Goal: Entertainment & Leisure: Consume media (video, audio)

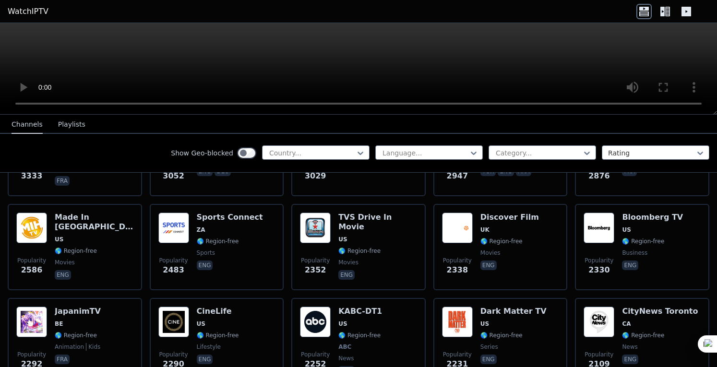
scroll to position [399, 0]
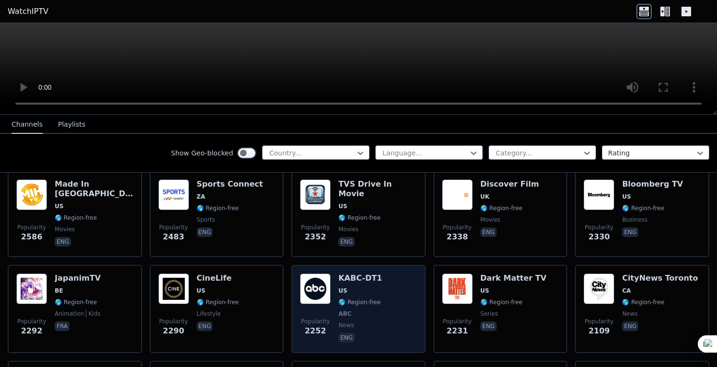
click at [376, 279] on div "Popularity 2252 KABC-DT1 US 🌎 Region-free ABC news eng" at bounding box center [358, 309] width 117 height 71
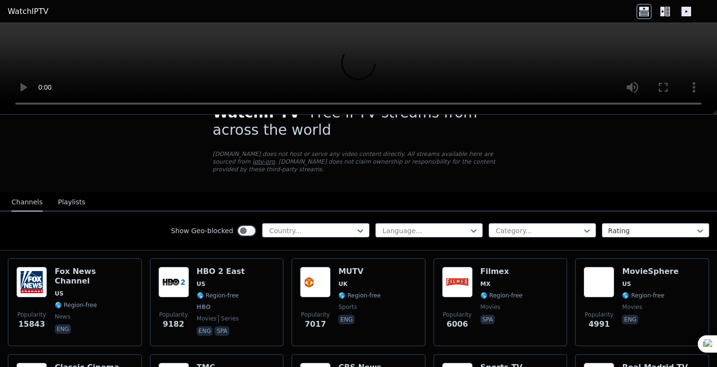
scroll to position [0, 0]
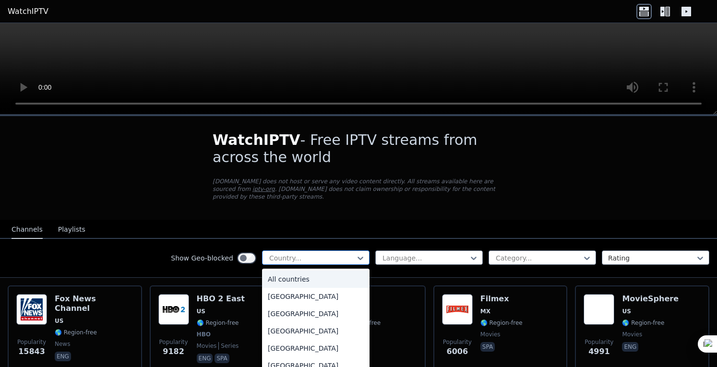
click at [299, 254] on div at bounding box center [311, 259] width 87 height 10
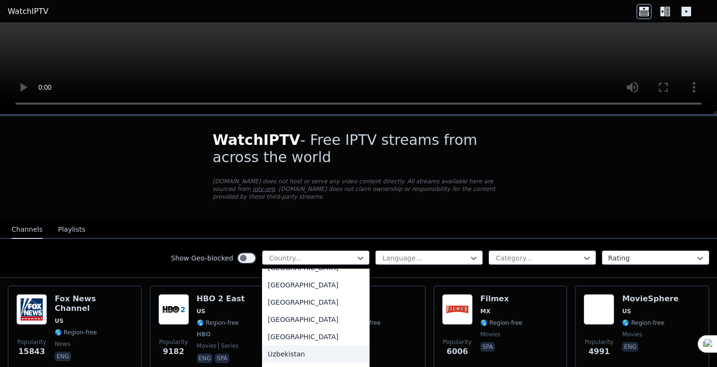
scroll to position [3356, 0]
click at [307, 295] on div "[GEOGRAPHIC_DATA]" at bounding box center [316, 303] width 108 height 17
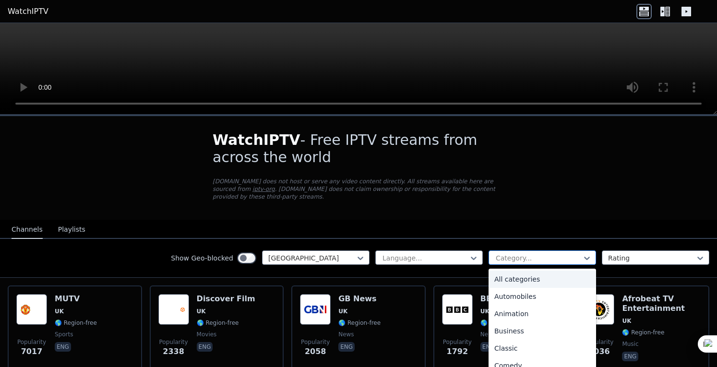
click at [567, 254] on div at bounding box center [538, 259] width 87 height 10
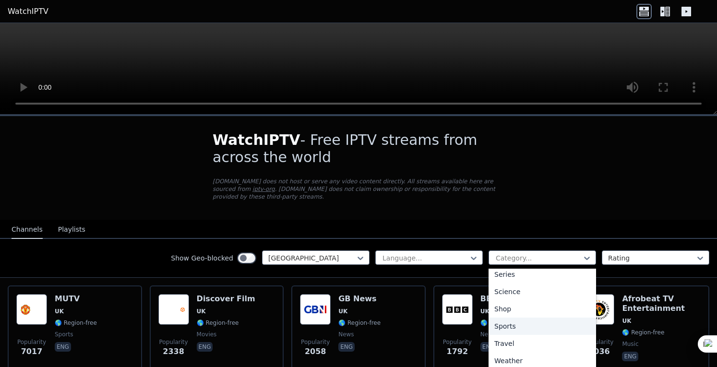
click at [532, 318] on div "Sports" at bounding box center [543, 326] width 108 height 17
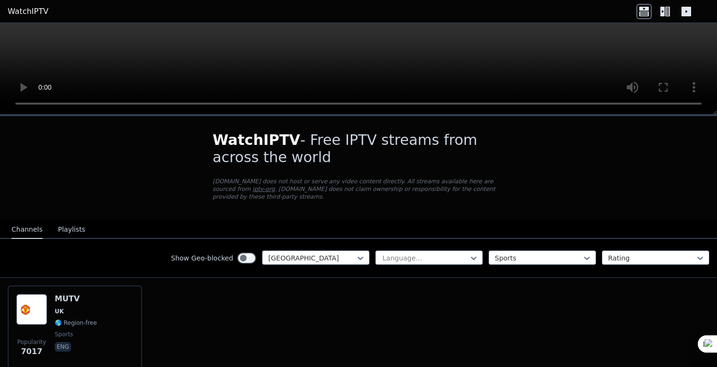
scroll to position [37, 0]
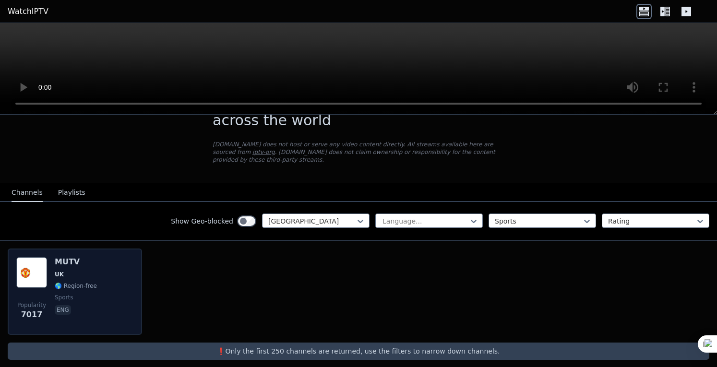
click at [112, 275] on div "Popularity 7017 MUTV [GEOGRAPHIC_DATA] 🌎 Region-free sports eng" at bounding box center [74, 291] width 117 height 69
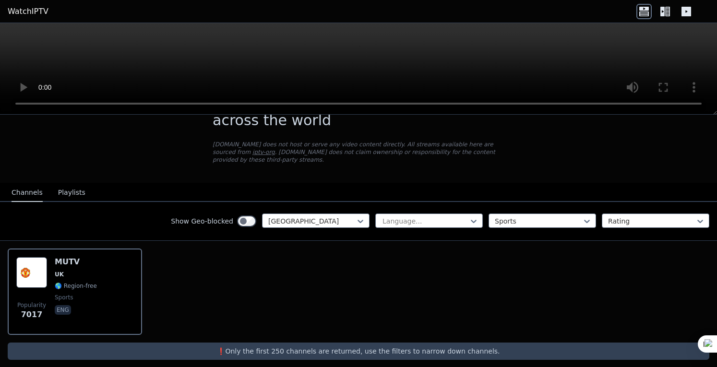
scroll to position [0, 0]
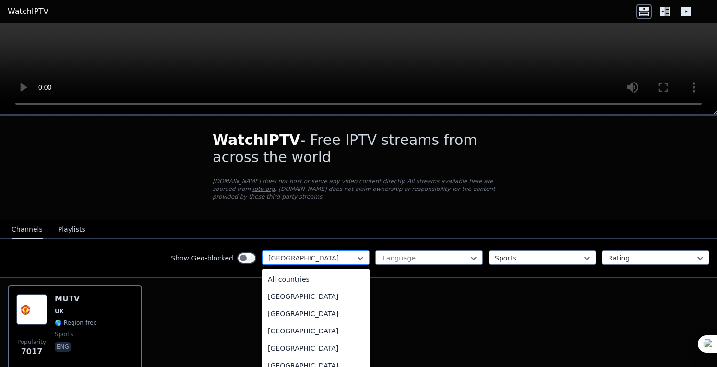
click at [356, 255] on div at bounding box center [361, 258] width 10 height 14
click at [298, 306] on div "Turkey" at bounding box center [316, 311] width 108 height 17
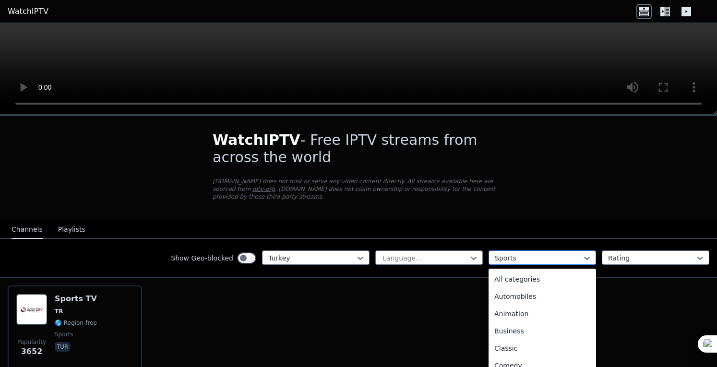
scroll to position [296, 0]
click at [511, 254] on div at bounding box center [538, 259] width 87 height 10
click at [515, 276] on div "News" at bounding box center [543, 277] width 108 height 17
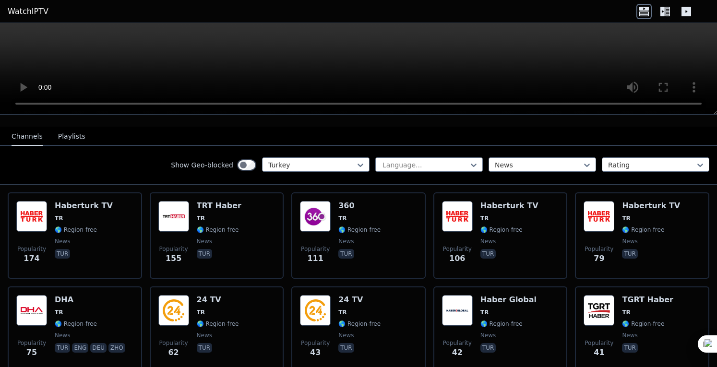
scroll to position [91, 0]
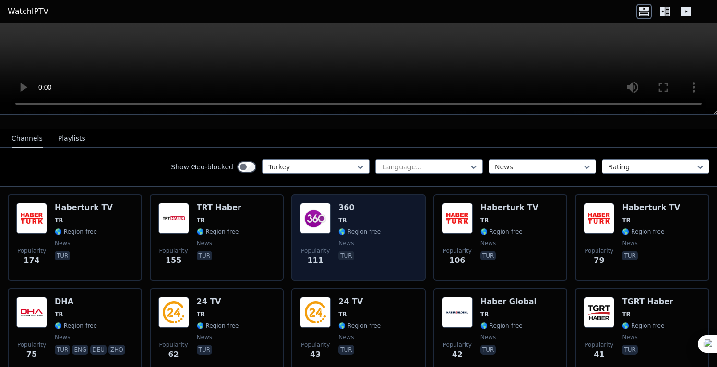
click at [356, 240] on span "news" at bounding box center [360, 244] width 42 height 8
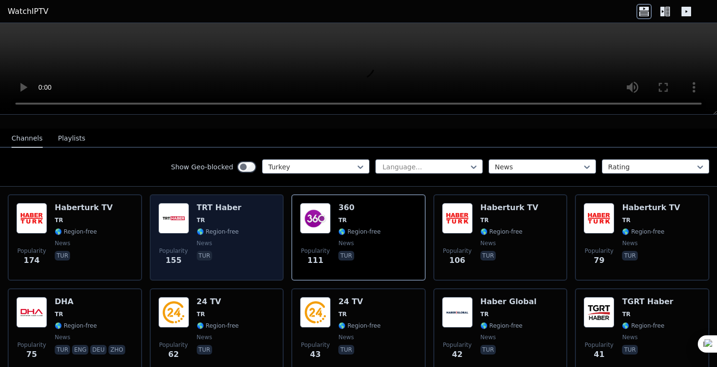
click at [223, 240] on span "news" at bounding box center [219, 244] width 45 height 8
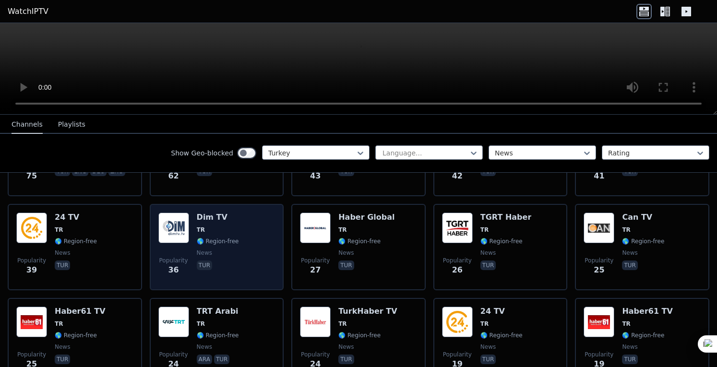
scroll to position [272, 0]
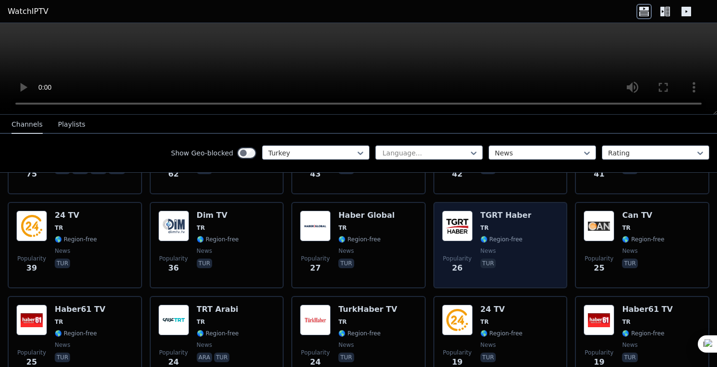
click at [504, 237] on div "TGRT [PERSON_NAME] 🌎 Region-free news tur" at bounding box center [506, 245] width 51 height 69
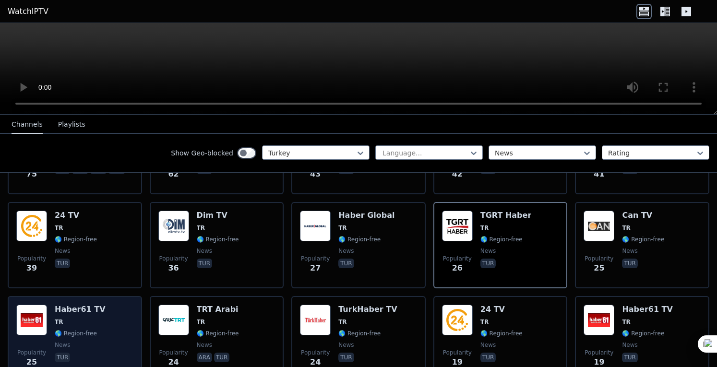
click at [98, 320] on div "Popularity 25 Haber61 TV TR 🌎 Region-free news tur" at bounding box center [74, 339] width 117 height 69
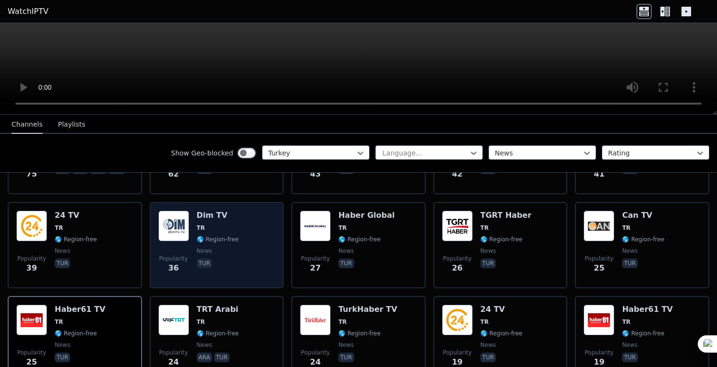
scroll to position [269, 0]
